Goal: Task Accomplishment & Management: Manage account settings

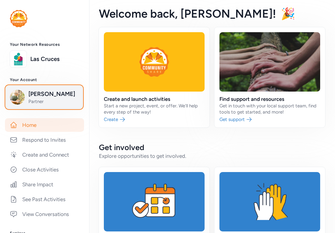
click at [48, 95] on span "Patrick DeSimio" at bounding box center [53, 94] width 50 height 9
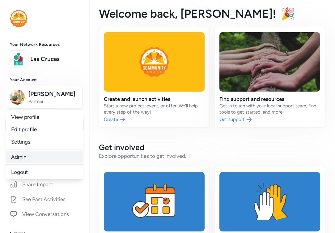
click at [24, 158] on link "Admin" at bounding box center [44, 156] width 77 height 12
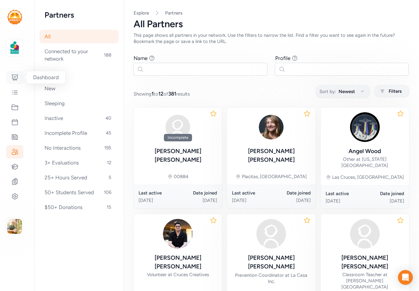
click at [16, 81] on div at bounding box center [14, 78] width 17 height 14
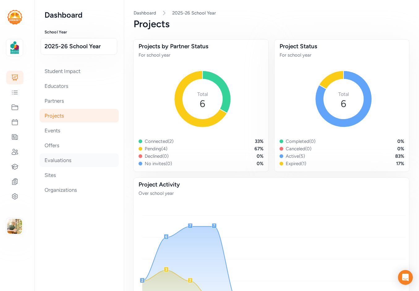
click at [63, 158] on div "Evaluations" at bounding box center [79, 160] width 79 height 14
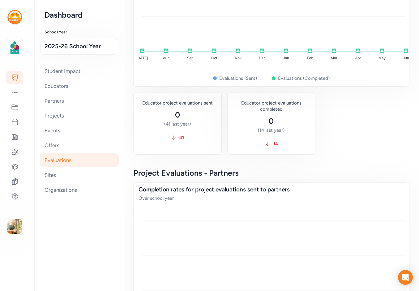
scroll to position [84, 0]
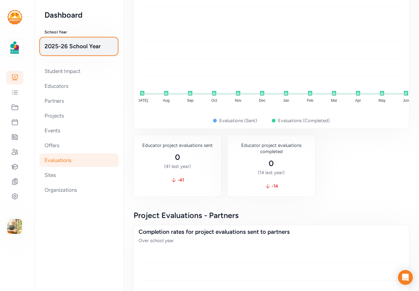
click at [88, 46] on span "2025-26 School Year" at bounding box center [78, 46] width 69 height 9
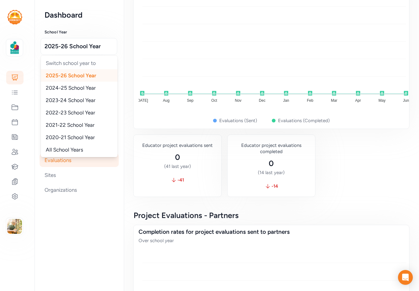
click at [107, 27] on nav "Dashboard School Year 2025-26 School Year Switch school year to 2025-26 School …" at bounding box center [80, 145] width 90 height 291
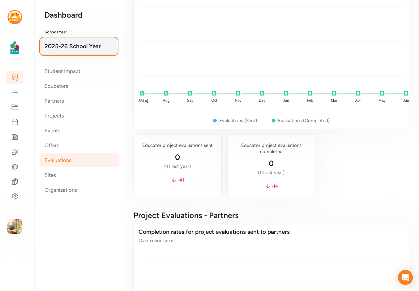
click at [92, 45] on span "2025-26 School Year" at bounding box center [78, 46] width 69 height 9
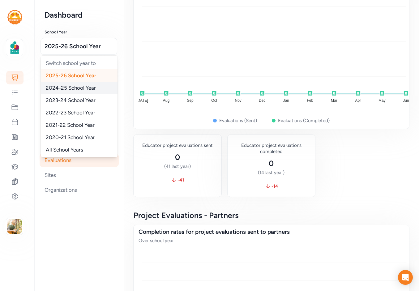
click at [84, 85] on span "2024-25 School Year" at bounding box center [71, 88] width 50 height 6
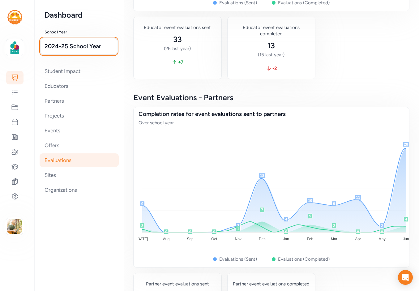
scroll to position [754, 0]
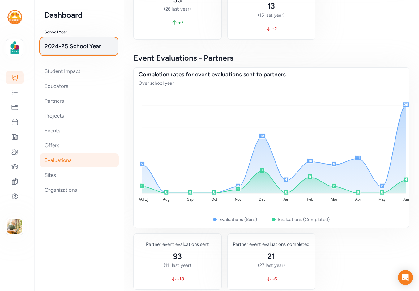
click at [102, 45] on span "2024-25 School Year" at bounding box center [78, 46] width 69 height 9
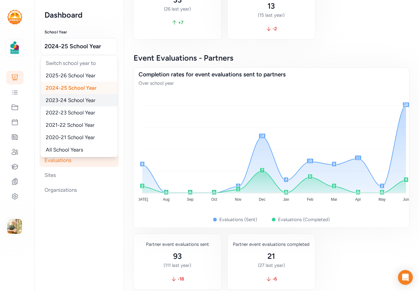
click at [80, 101] on span "2023-24 School Year" at bounding box center [71, 100] width 50 height 6
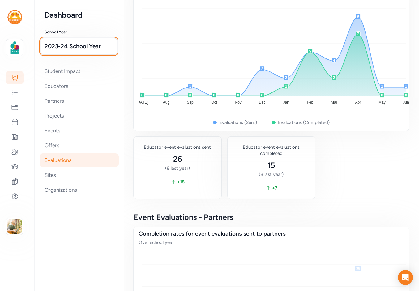
scroll to position [600, 0]
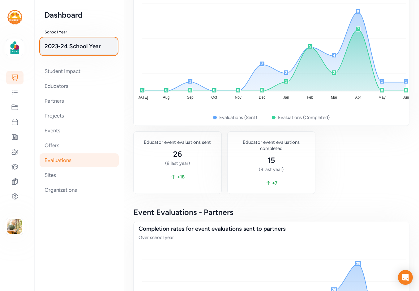
click at [93, 49] on span "2023-24 School Year" at bounding box center [78, 46] width 69 height 9
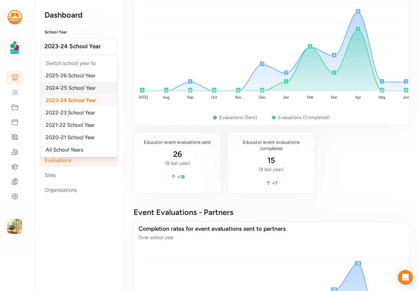
click at [77, 88] on span "2024-25 School Year" at bounding box center [71, 88] width 50 height 6
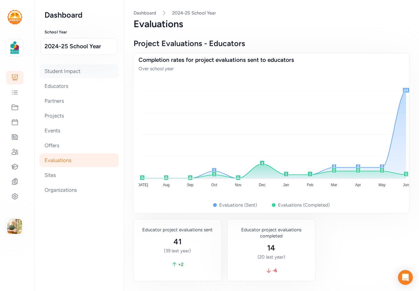
click at [80, 72] on div "Student Impact" at bounding box center [79, 71] width 79 height 14
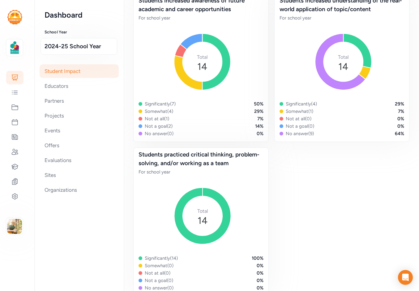
scroll to position [419, 0]
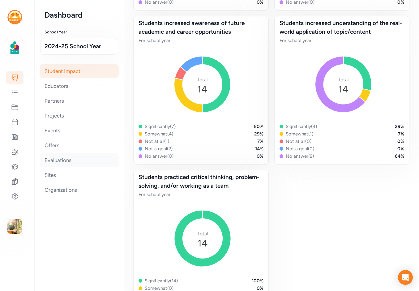
click at [64, 161] on div "Evaluations" at bounding box center [79, 160] width 79 height 14
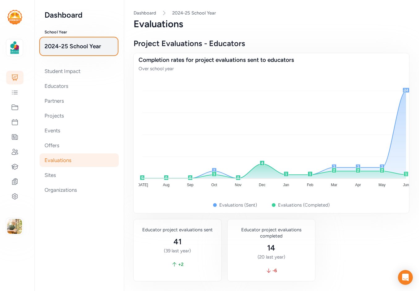
click at [90, 47] on span "2024-25 School Year" at bounding box center [78, 46] width 69 height 9
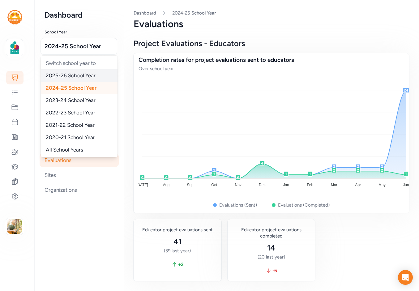
click at [88, 76] on span "2025-26 School Year" at bounding box center [71, 75] width 50 height 6
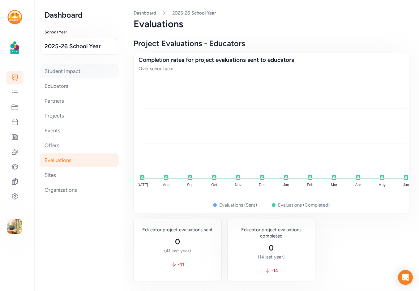
click at [75, 73] on div "Student Impact" at bounding box center [79, 71] width 79 height 14
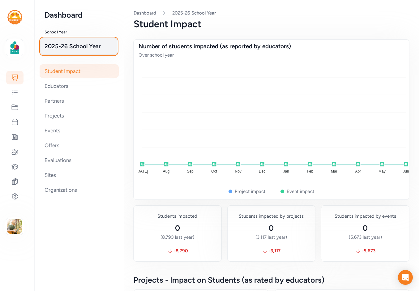
click at [82, 45] on span "2025-26 School Year" at bounding box center [78, 46] width 69 height 9
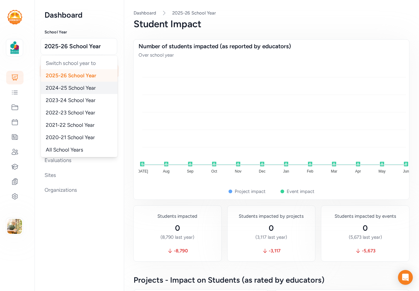
click at [78, 86] on span "2024-25 School Year" at bounding box center [71, 88] width 50 height 6
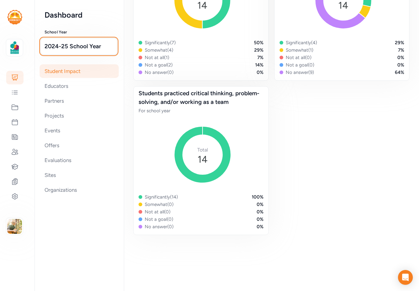
scroll to position [509, 0]
